Goal: Task Accomplishment & Management: Use online tool/utility

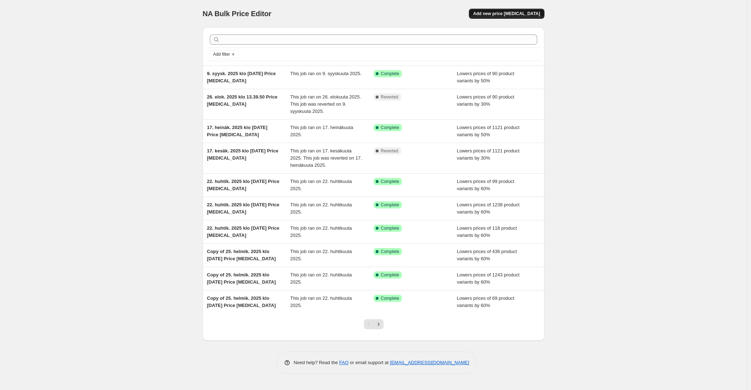
click at [507, 14] on span "Add new price [MEDICAL_DATA]" at bounding box center [506, 14] width 67 height 6
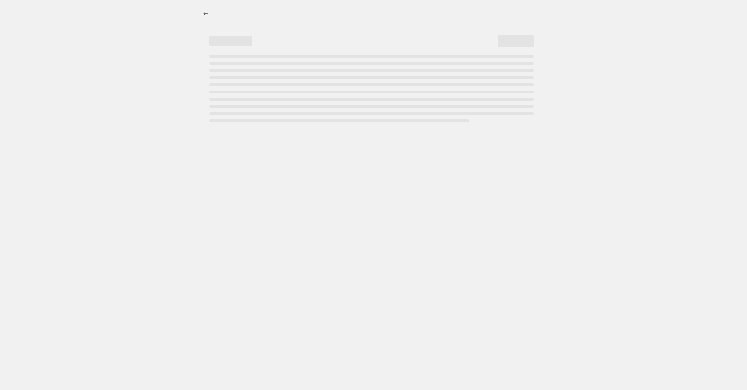
select select "percentage"
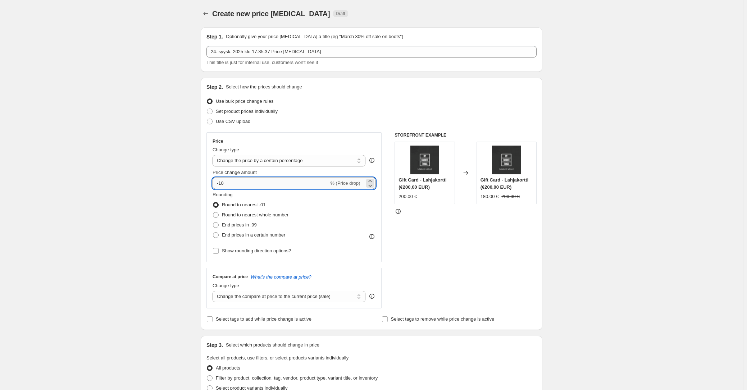
click at [271, 182] on input "-10" at bounding box center [271, 184] width 116 height 12
type input "-1"
type input "-20"
click at [151, 195] on div "Create new price [MEDICAL_DATA]. This page is ready Create new price [MEDICAL_D…" at bounding box center [371, 359] width 743 height 719
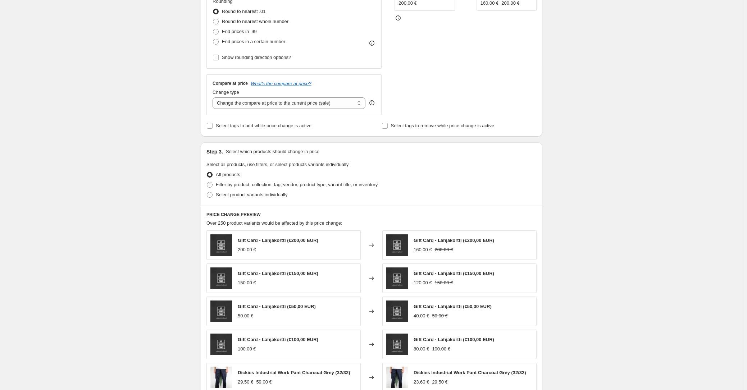
scroll to position [194, 0]
click at [213, 185] on span at bounding box center [210, 185] width 6 height 6
click at [207, 182] on input "Filter by product, collection, tag, vendor, product type, variant title, or inv…" at bounding box center [207, 182] width 0 height 0
radio input "true"
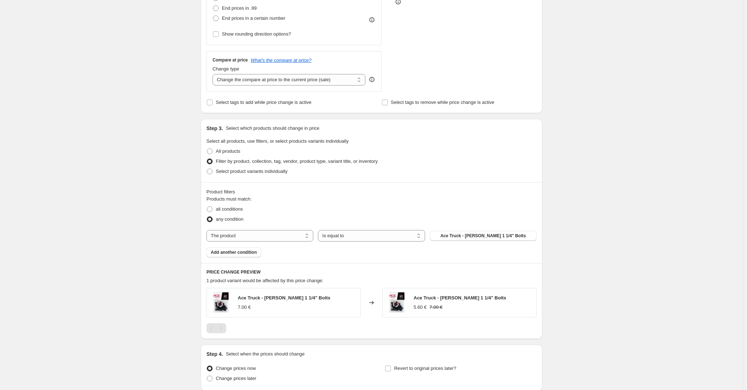
scroll to position [277, 0]
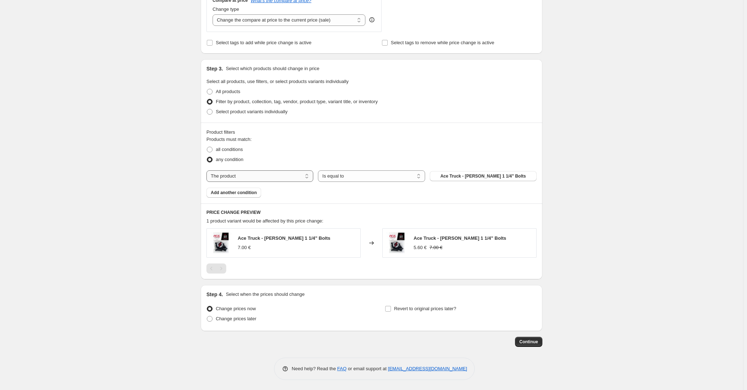
click at [276, 171] on select "The product The product's collection The product's tag The product's vendor The…" at bounding box center [260, 177] width 107 height 12
select select "collection"
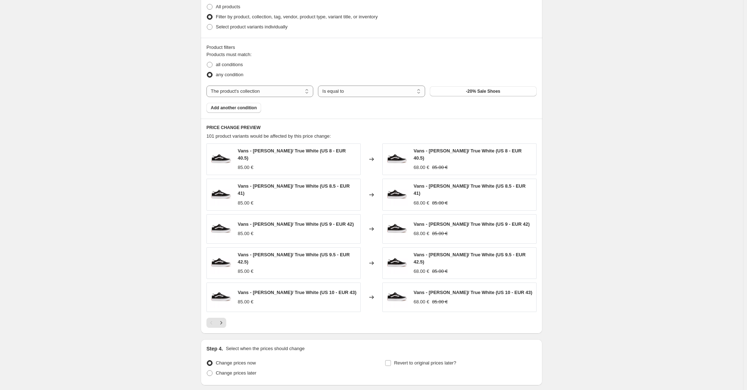
scroll to position [374, 0]
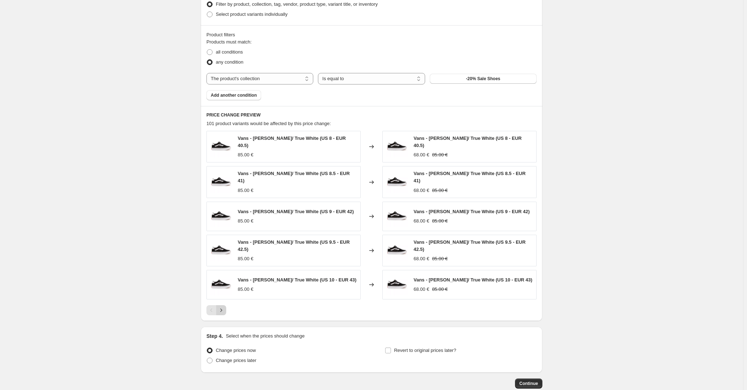
click at [223, 307] on icon "Next" at bounding box center [221, 310] width 7 height 7
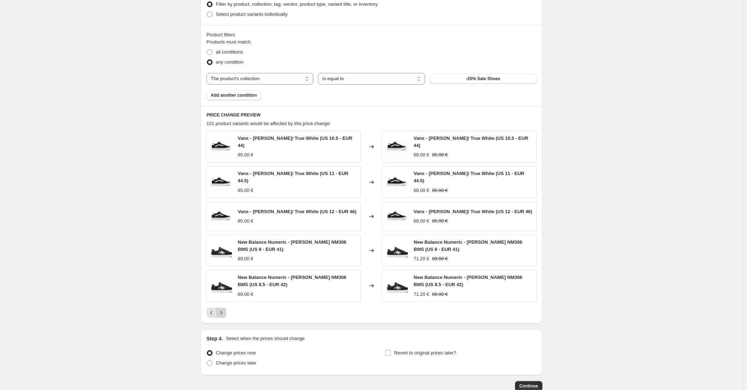
click at [223, 310] on icon "Next" at bounding box center [221, 312] width 7 height 7
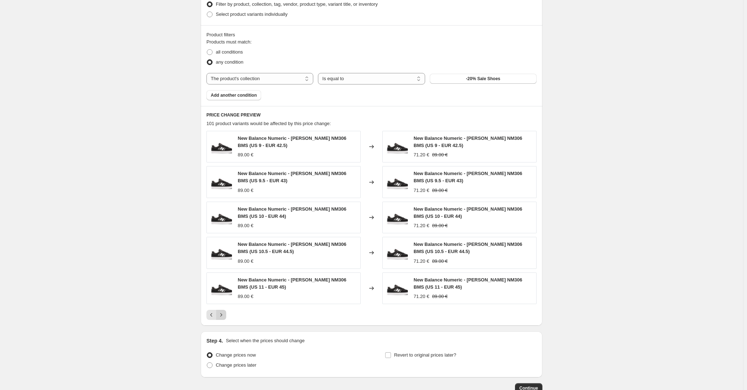
click at [223, 310] on button "Next" at bounding box center [221, 315] width 10 height 10
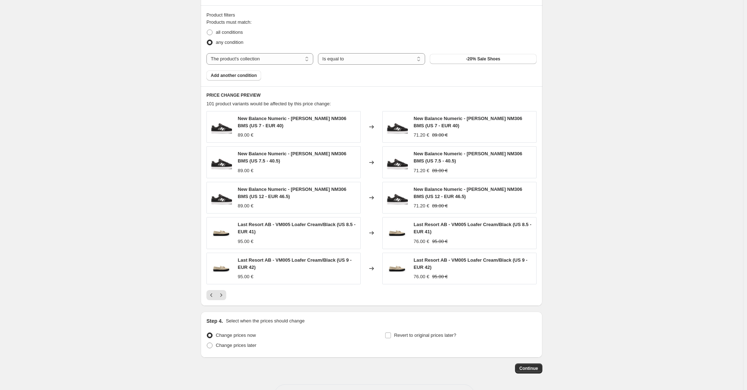
scroll to position [394, 0]
click at [532, 366] on span "Continue" at bounding box center [529, 369] width 19 height 6
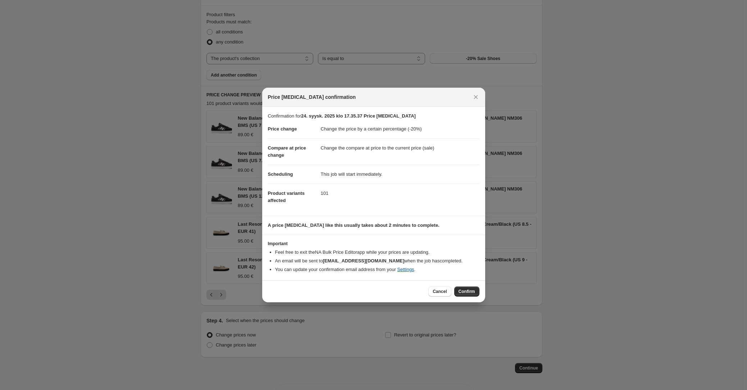
click at [467, 289] on span "Confirm" at bounding box center [467, 292] width 17 height 6
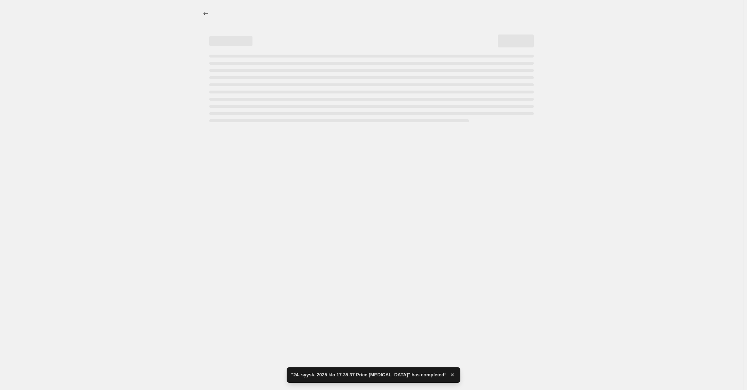
select select "percentage"
select select "collection"
